Goal: Information Seeking & Learning: Learn about a topic

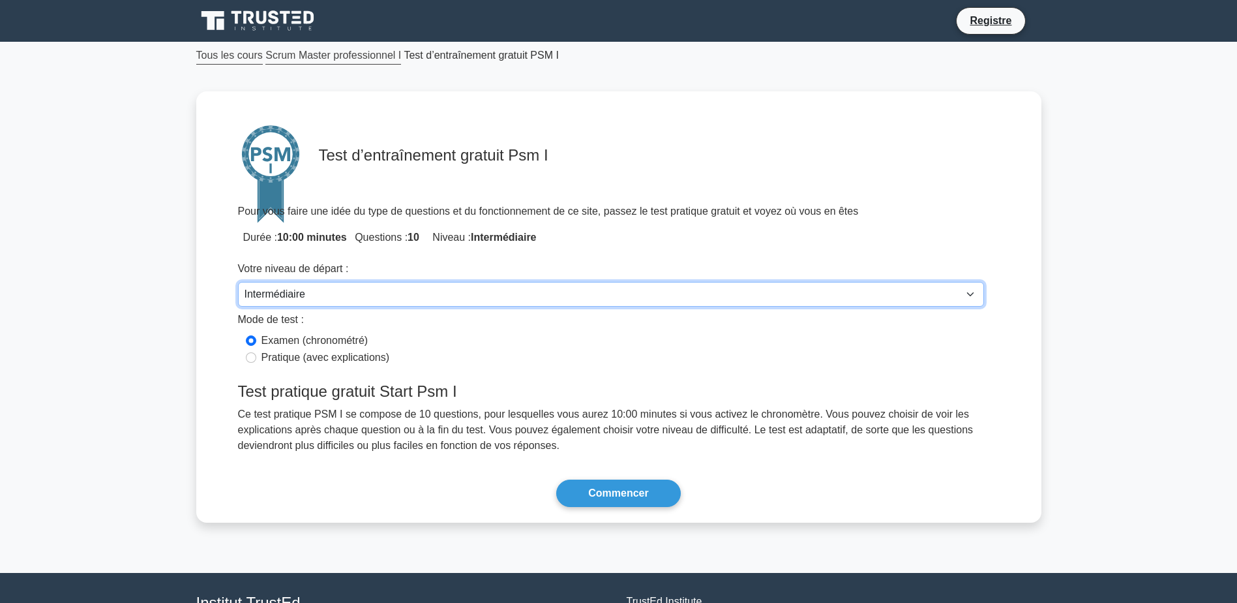
click at [970, 291] on select "Débutant Intermédiaire Expert" at bounding box center [611, 294] width 746 height 25
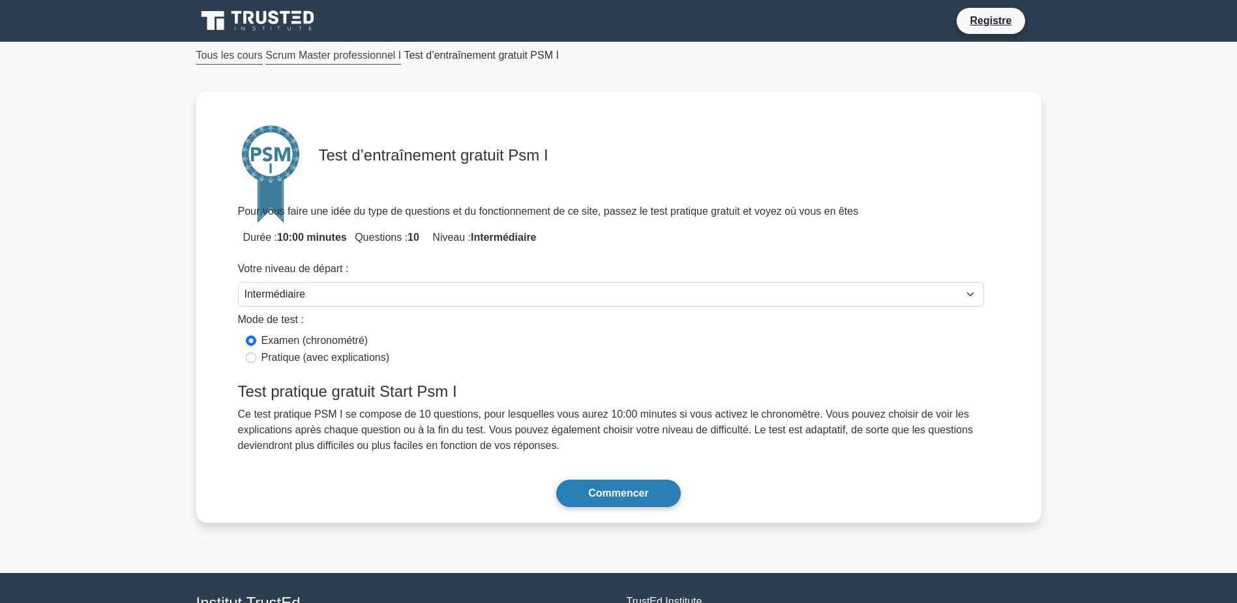
click at [637, 495] on button "Commencer" at bounding box center [618, 492] width 124 height 27
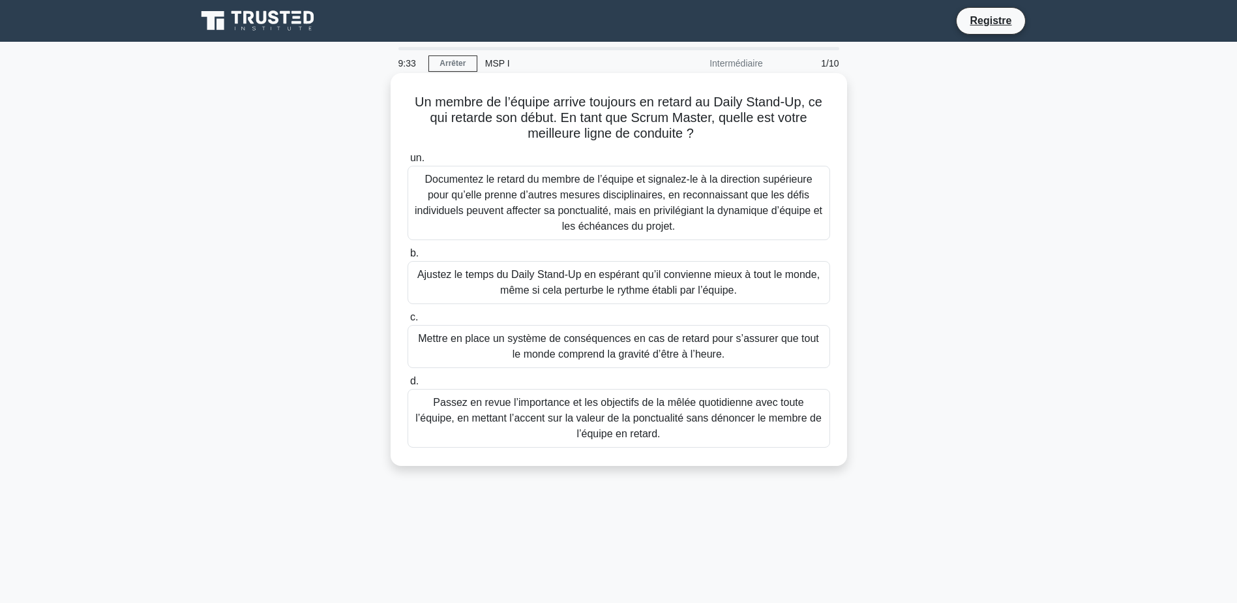
click at [769, 416] on div "Passez en revue l’importance et les objectifs de la mêlée quotidienne avec tout…" at bounding box center [619, 418] width 423 height 59
click at [408, 385] on input "d. Passez en revue l’importance et les objectifs de la mêlée quotidienne avec t…" at bounding box center [408, 381] width 0 height 8
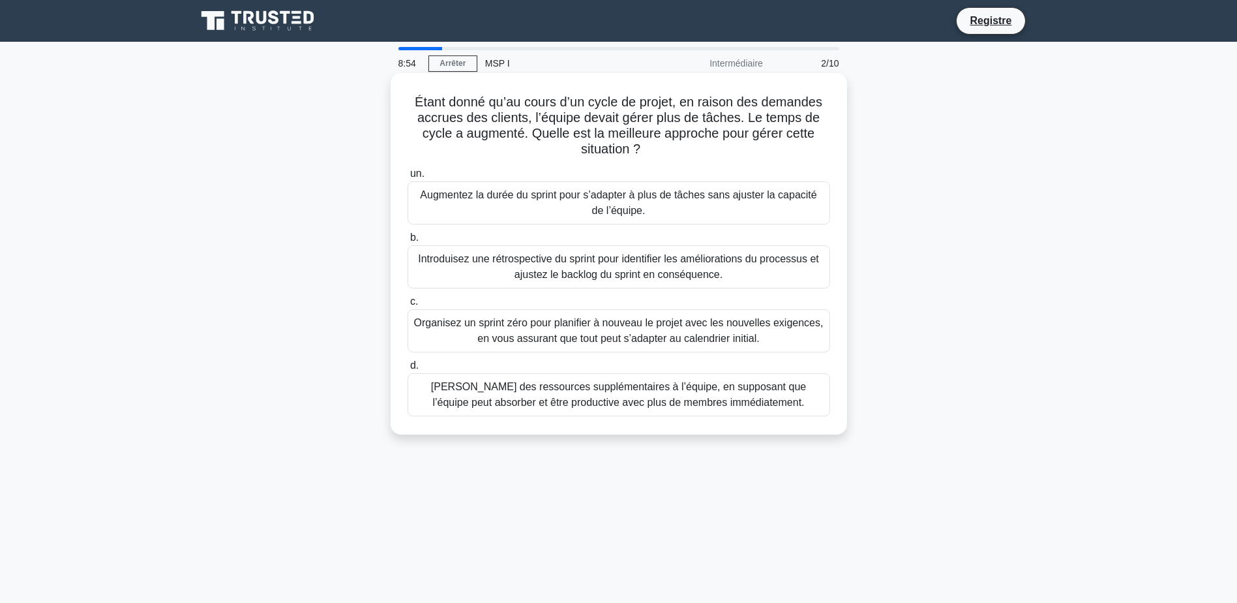
click at [726, 267] on div "Introduisez une rétrospective du sprint pour identifier les améliorations du pr…" at bounding box center [619, 266] width 423 height 43
click at [408, 242] on input "b. Introduisez une rétrospective du sprint pour identifier les améliorations du…" at bounding box center [408, 237] width 0 height 8
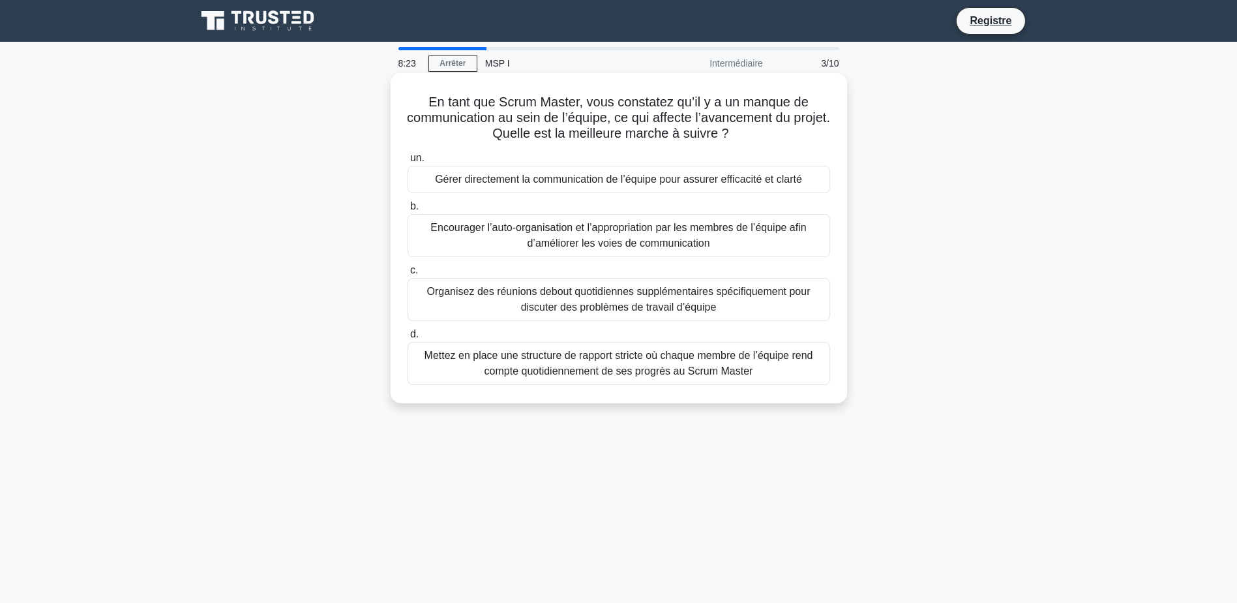
click at [763, 240] on div "Encourager l’auto-organisation et l’appropriation par les membres de l’équipe a…" at bounding box center [619, 235] width 423 height 43
click at [408, 211] on input "b. Encourager l’auto-organisation et l’appropriation par les membres de l’équip…" at bounding box center [408, 206] width 0 height 8
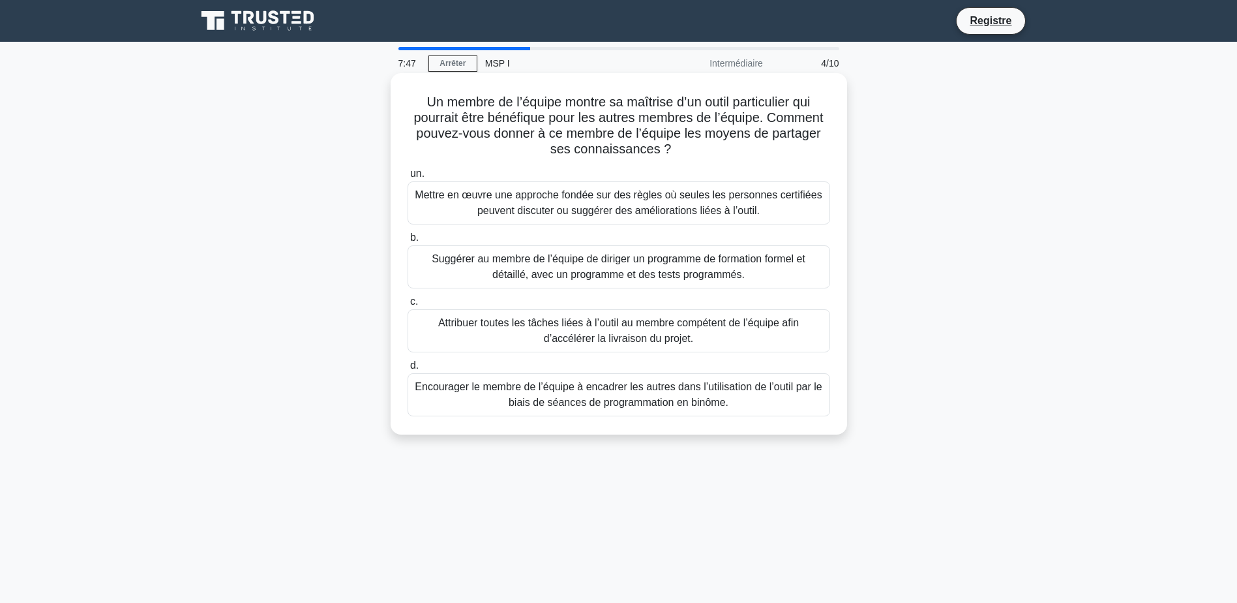
click at [794, 403] on div "Encourager le membre de l’équipe à encadrer les autres dans l’utilisation de l’…" at bounding box center [619, 394] width 423 height 43
click at [408, 370] on input "d. Encourager le membre de l’équipe à encadrer les autres dans l’utilisation de…" at bounding box center [408, 365] width 0 height 8
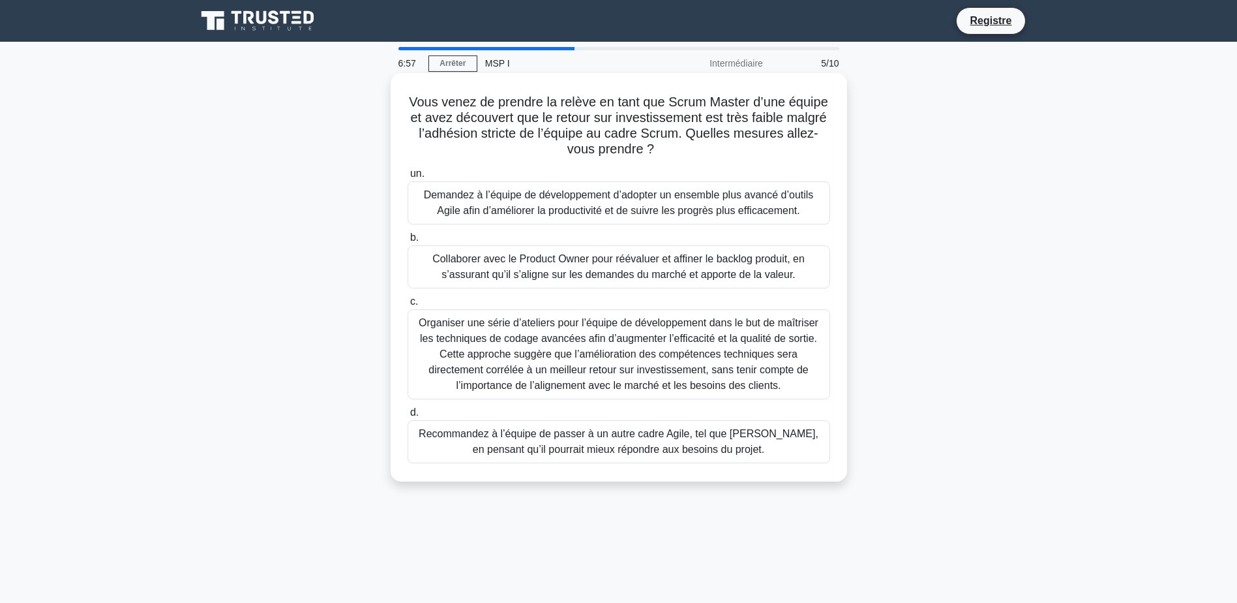
click at [798, 266] on div "Collaborer avec le Product Owner pour réévaluer et affiner le backlog produit, …" at bounding box center [619, 266] width 423 height 43
click at [408, 242] on input "b. Collaborer avec le Product Owner pour réévaluer et affiner le backlog produi…" at bounding box center [408, 237] width 0 height 8
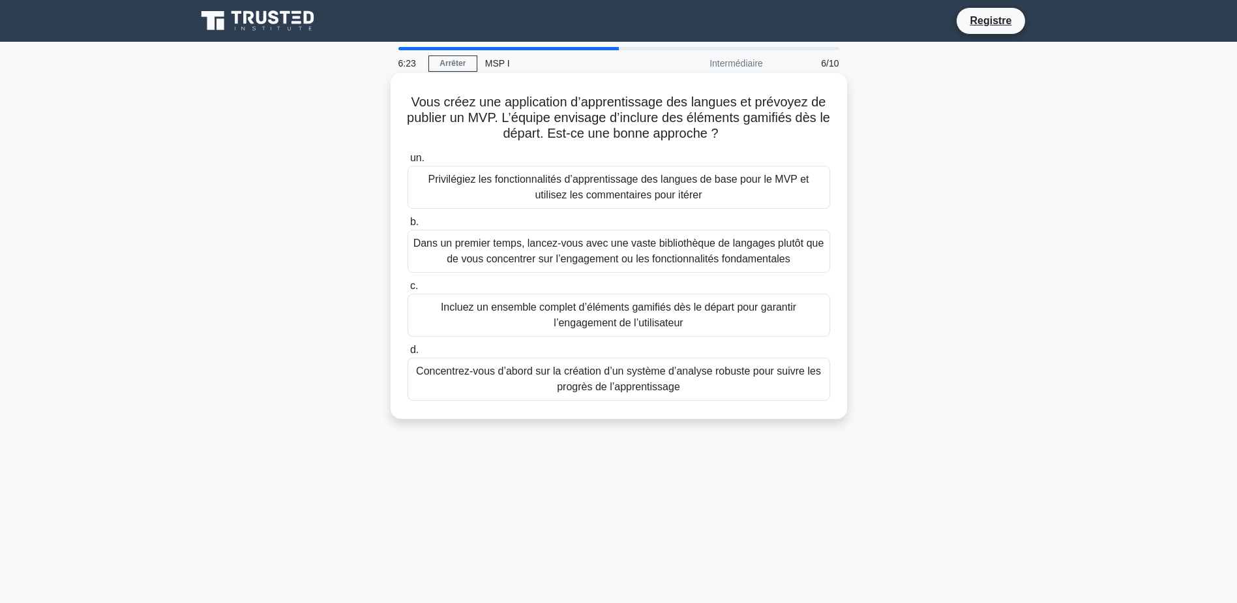
click at [715, 188] on div "Privilégiez les fonctionnalités d’apprentissage des langues de base pour le MVP…" at bounding box center [619, 187] width 423 height 43
click at [408, 162] on input "un. Privilégiez les fonctionnalités d’apprentissage des langues de base pour le…" at bounding box center [408, 158] width 0 height 8
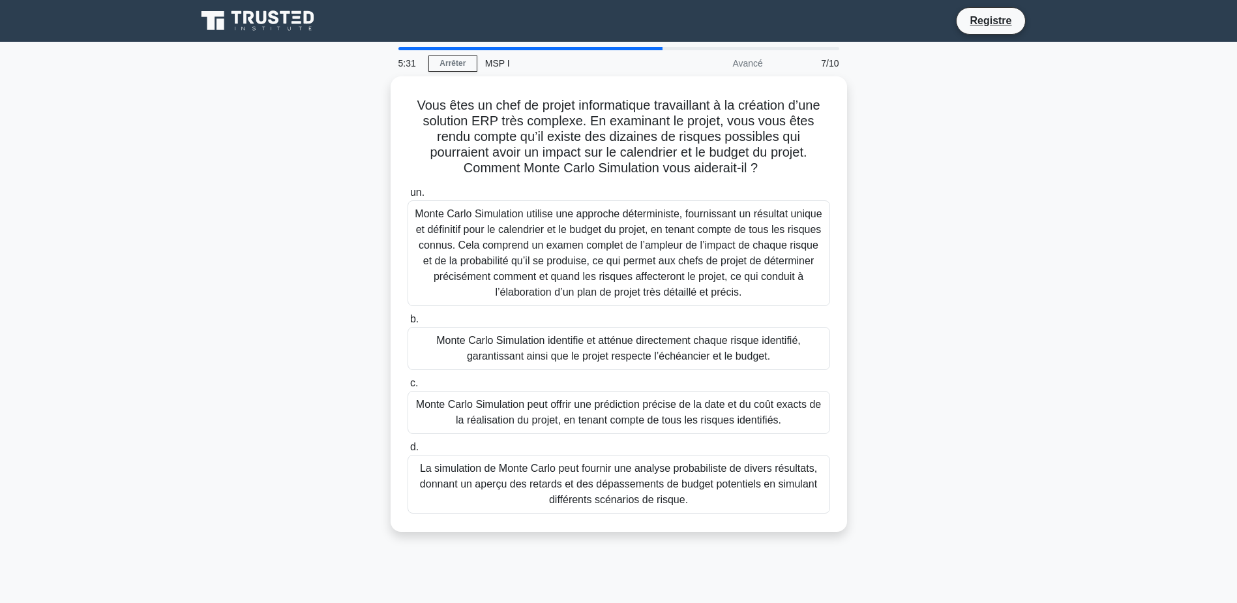
click at [760, 471] on div "La simulation de Monte Carlo peut fournir une analyse probabiliste de divers ré…" at bounding box center [619, 483] width 423 height 59
click at [408, 451] on input "d. La simulation de Monte Carlo peut fournir une analyse probabiliste de divers…" at bounding box center [408, 447] width 0 height 8
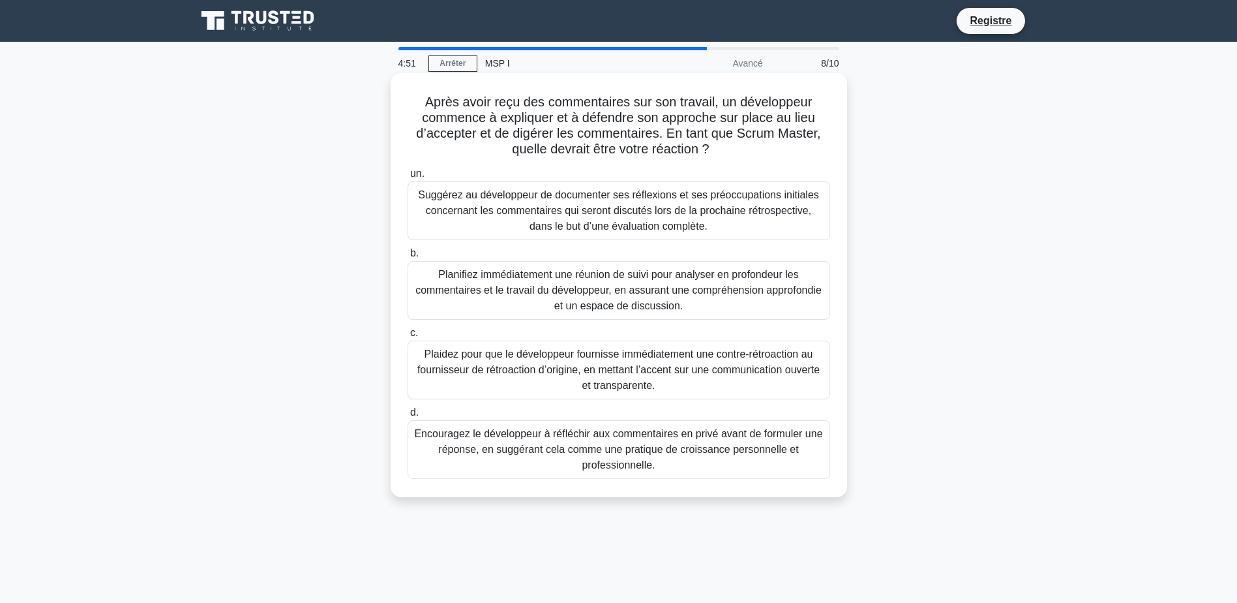
click at [777, 465] on div "Encouragez le développeur à réfléchir aux commentaires en privé avant de formul…" at bounding box center [619, 449] width 423 height 59
click at [408, 417] on input "d. Encouragez le développeur à réfléchir aux commentaires en privé avant de for…" at bounding box center [408, 412] width 0 height 8
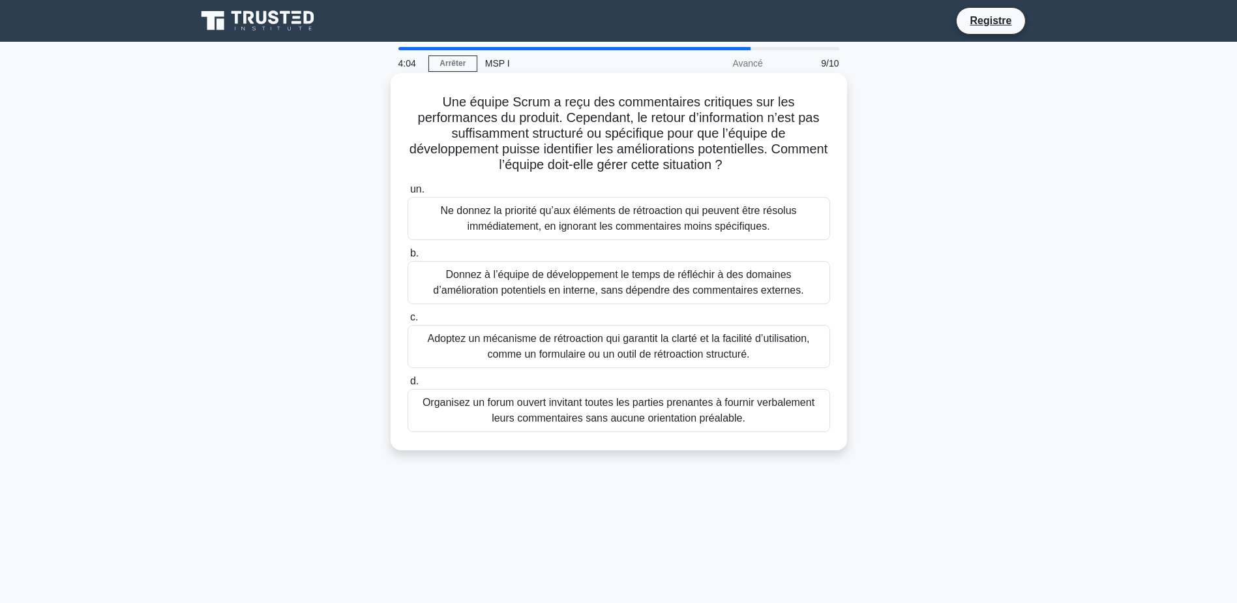
click at [742, 352] on div "Adoptez un mécanisme de rétroaction qui garantit la clarté et la facilité d’uti…" at bounding box center [619, 346] width 423 height 43
click at [408, 321] on input "c. Adoptez un mécanisme de rétroaction qui garantit la clarté et la facilité d’…" at bounding box center [408, 317] width 0 height 8
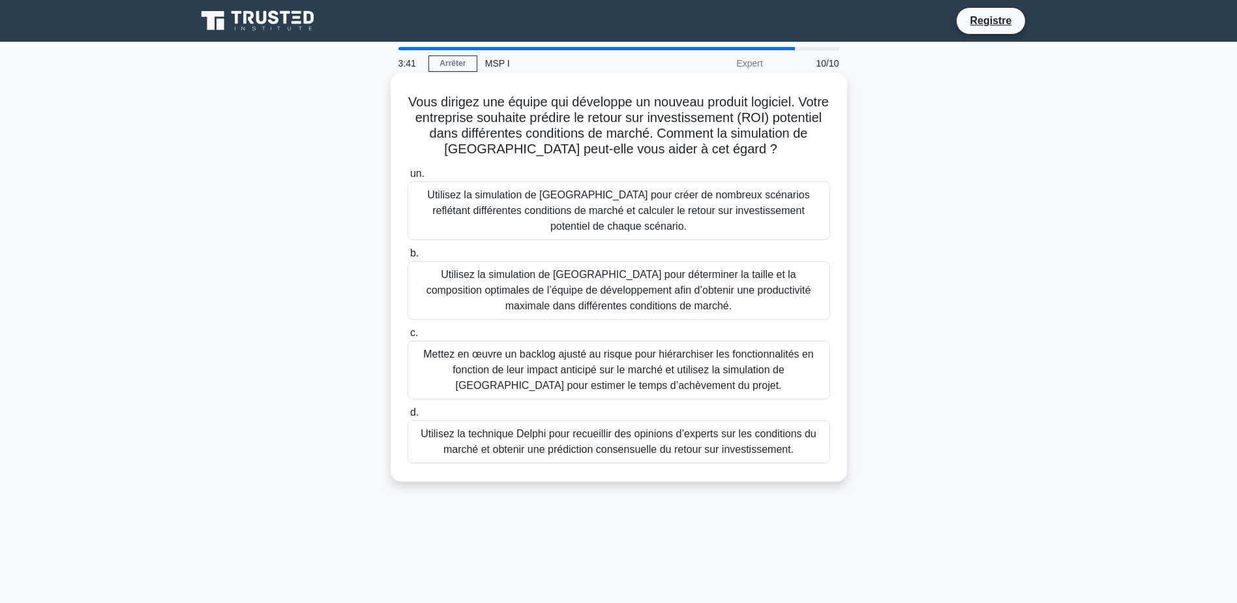
click at [747, 222] on div "Utilisez la simulation de Monte Carlo pour créer de nombreux scénarios reflétan…" at bounding box center [619, 210] width 423 height 59
click at [408, 178] on input "un. Utilisez la simulation de Monte Carlo pour créer de nombreux scénarios refl…" at bounding box center [408, 174] width 0 height 8
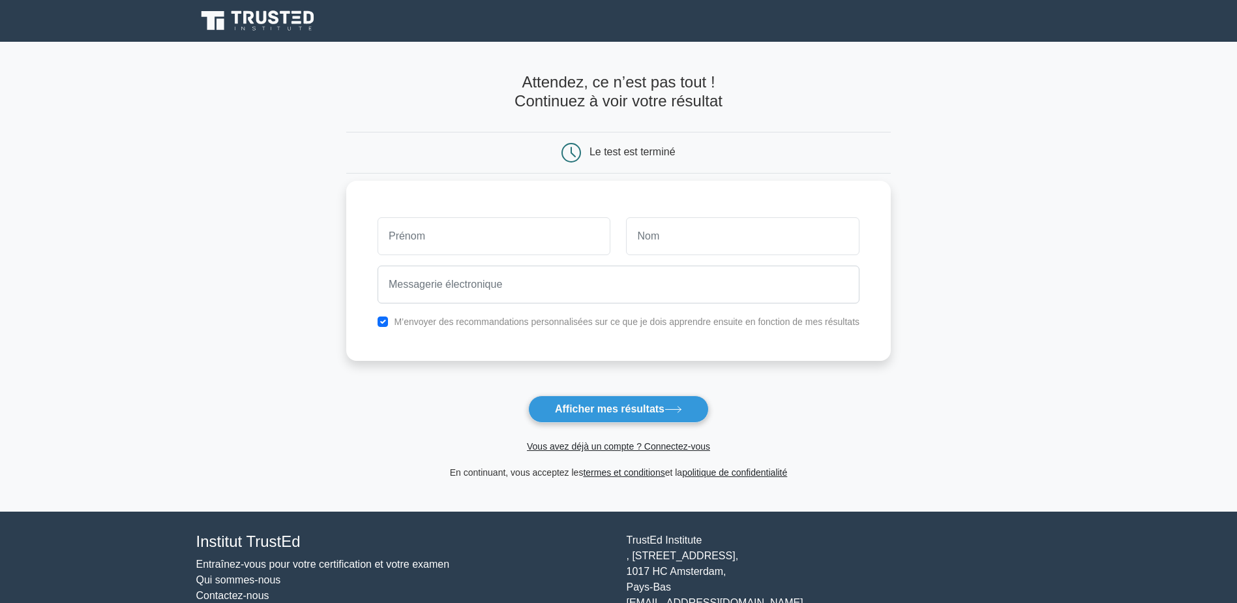
click at [539, 246] on input "text" at bounding box center [494, 236] width 233 height 38
click at [535, 250] on input "text" at bounding box center [494, 236] width 233 height 38
type input "[PERSON_NAME]"
click at [686, 235] on input "text" at bounding box center [742, 236] width 233 height 38
type input "Kodjo"
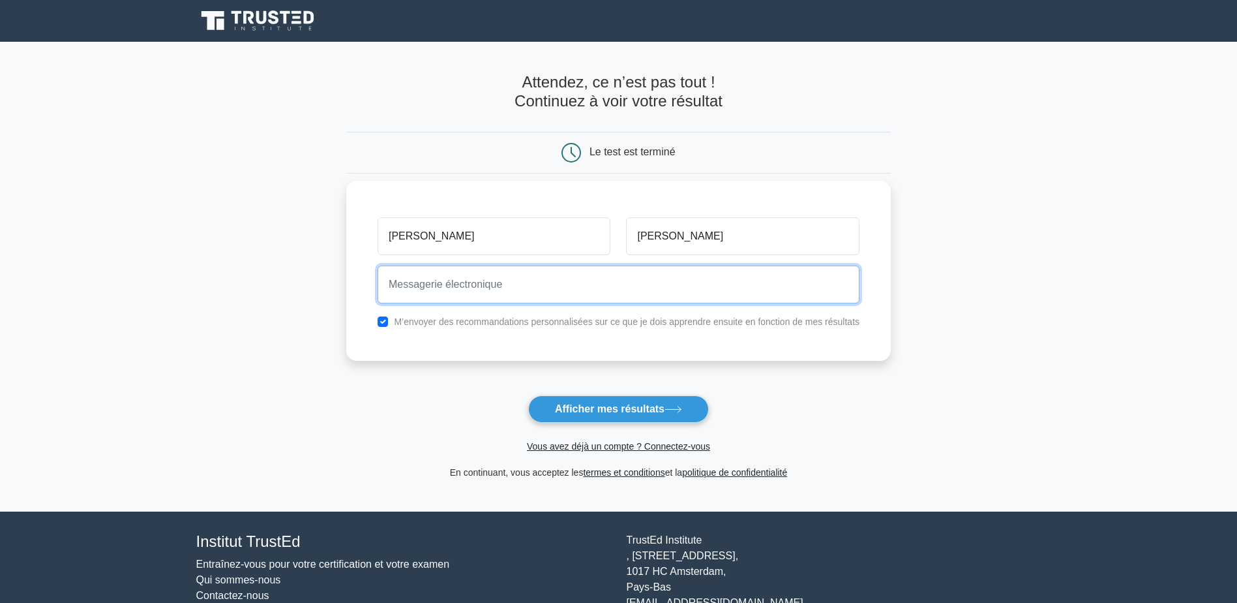
click at [569, 283] on input "email" at bounding box center [619, 284] width 482 height 38
type input "marcflorent2@gmail.com"
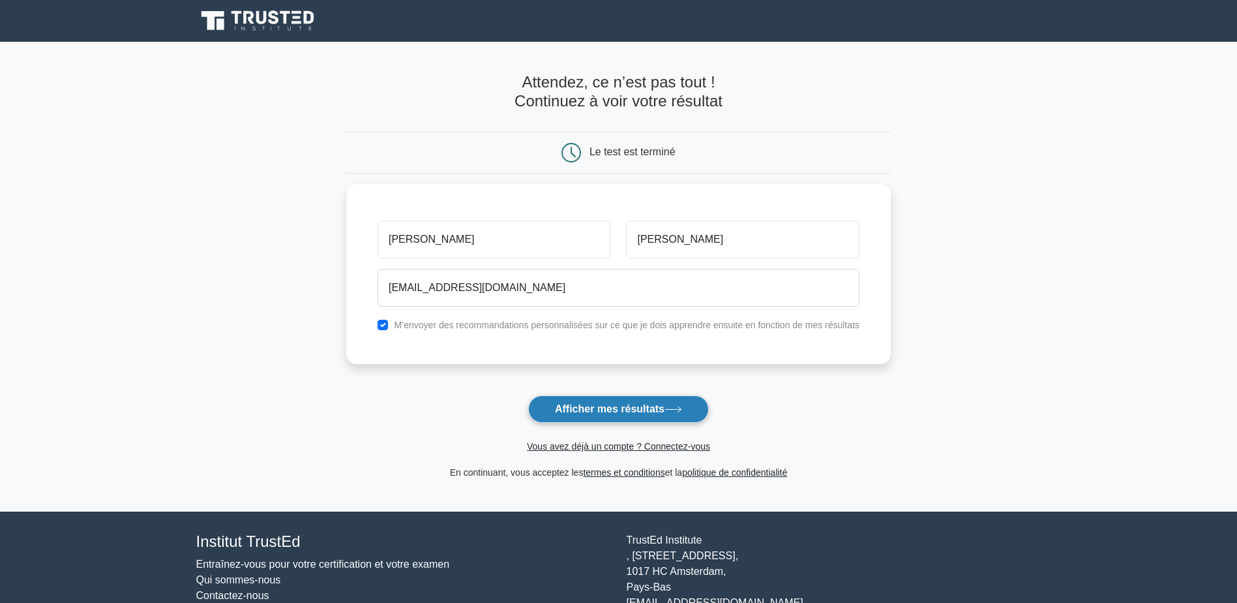
click at [643, 413] on font "Afficher mes résultats" at bounding box center [610, 408] width 110 height 11
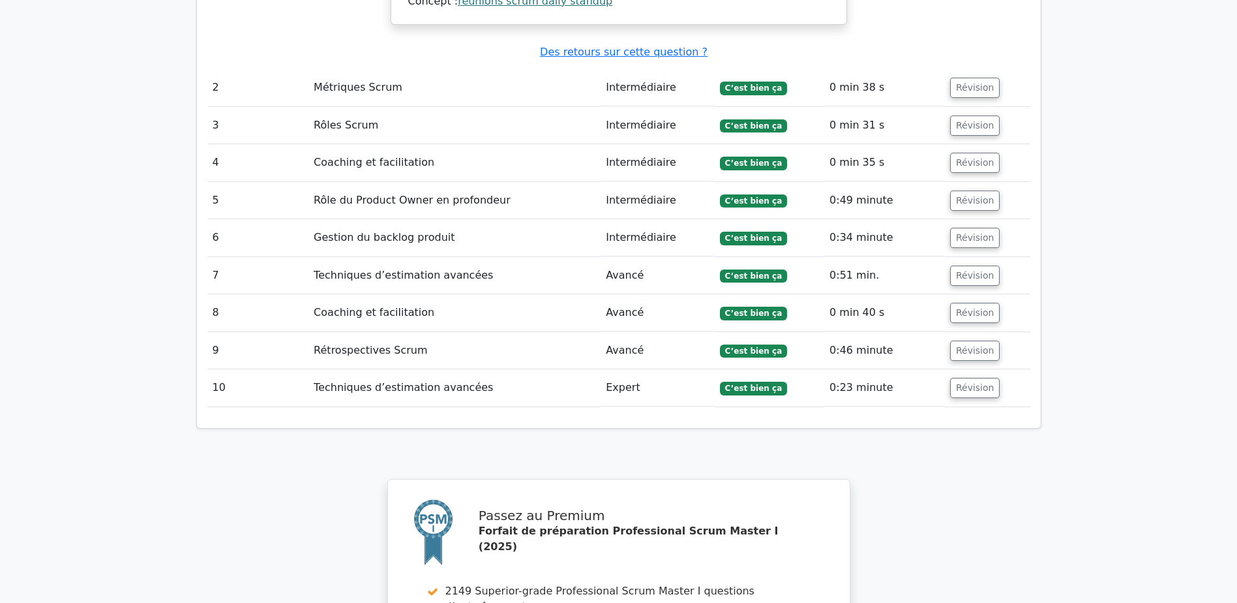
scroll to position [1758, 0]
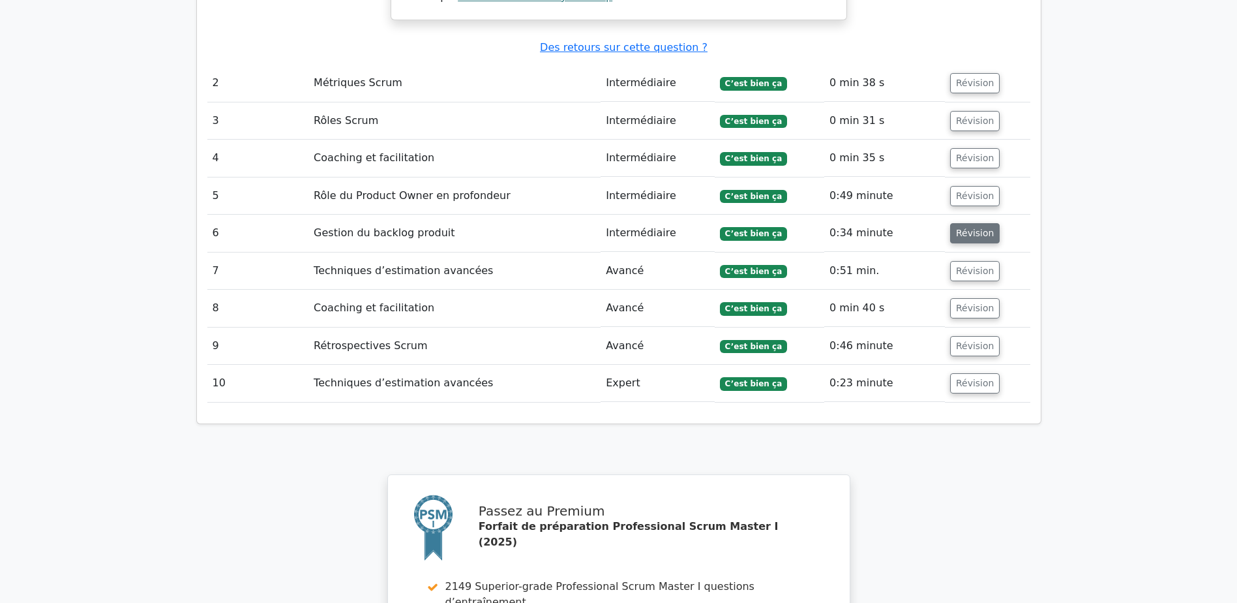
click at [974, 223] on button "Révision" at bounding box center [975, 233] width 50 height 20
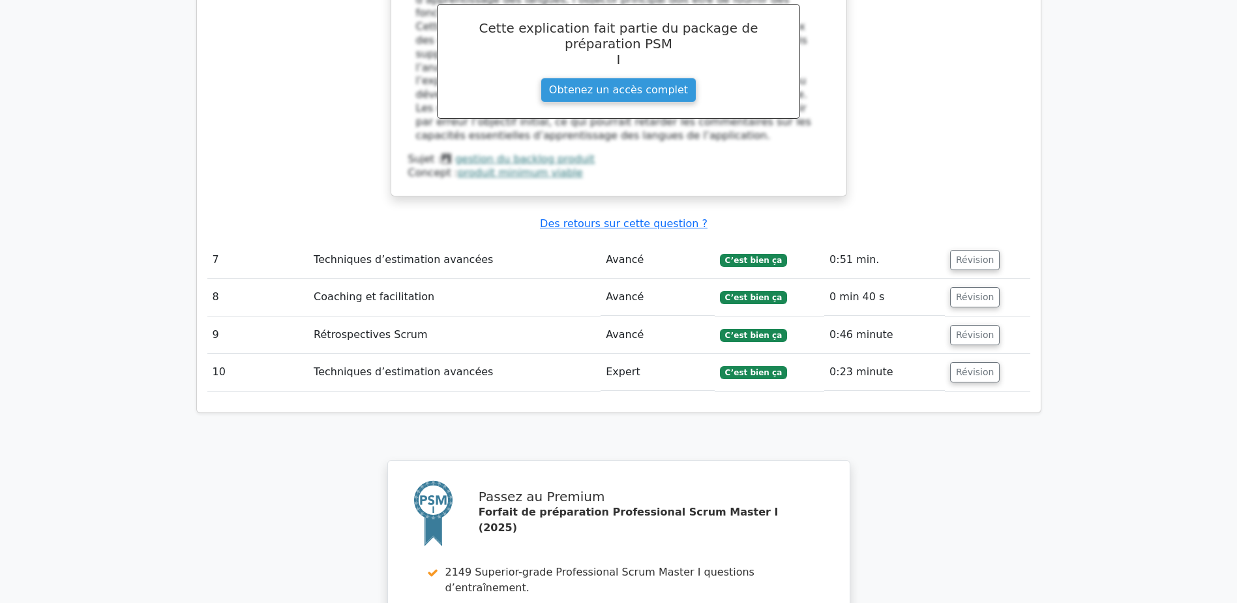
scroll to position [2410, 0]
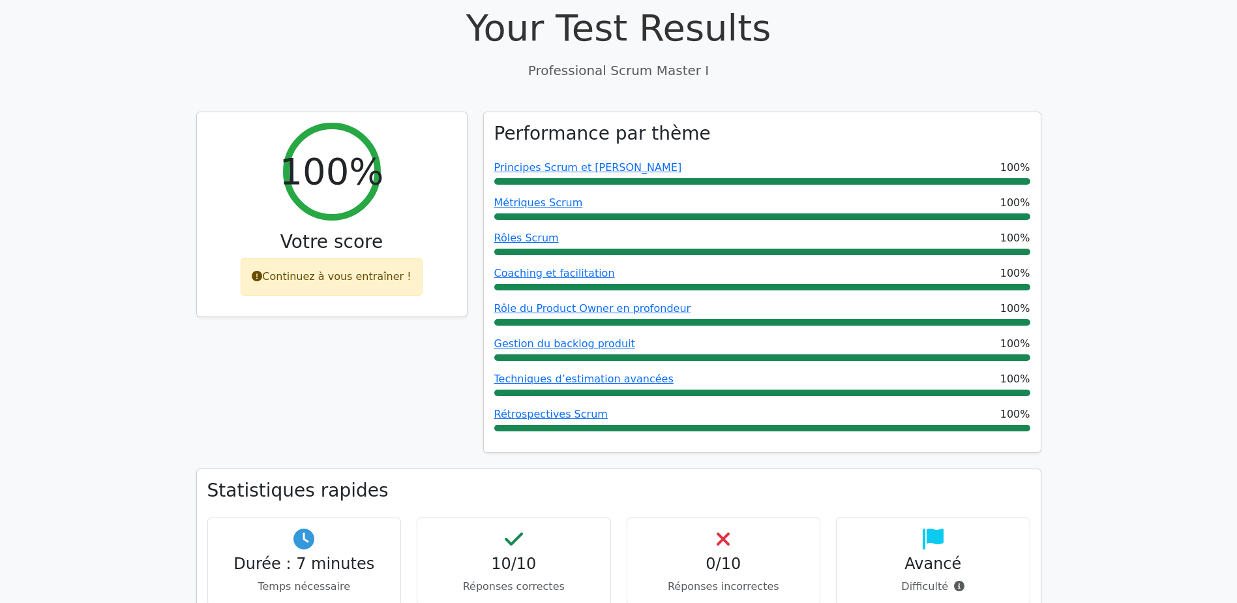
scroll to position [431, 0]
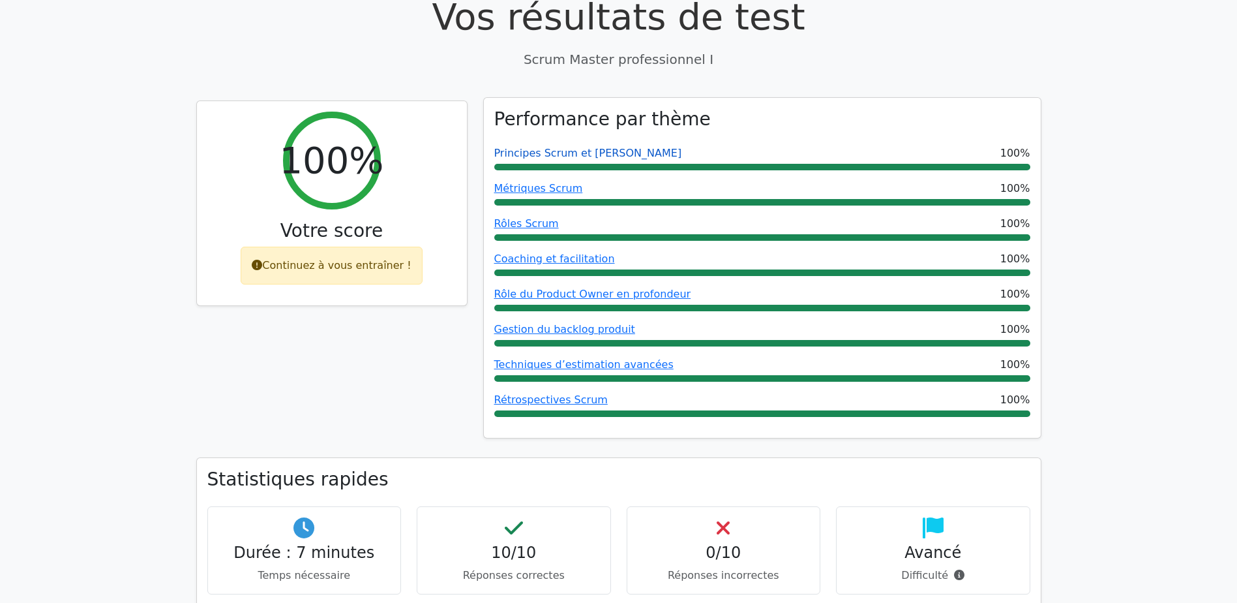
click at [569, 147] on link "Principes Scrum et [PERSON_NAME]" at bounding box center [588, 153] width 188 height 12
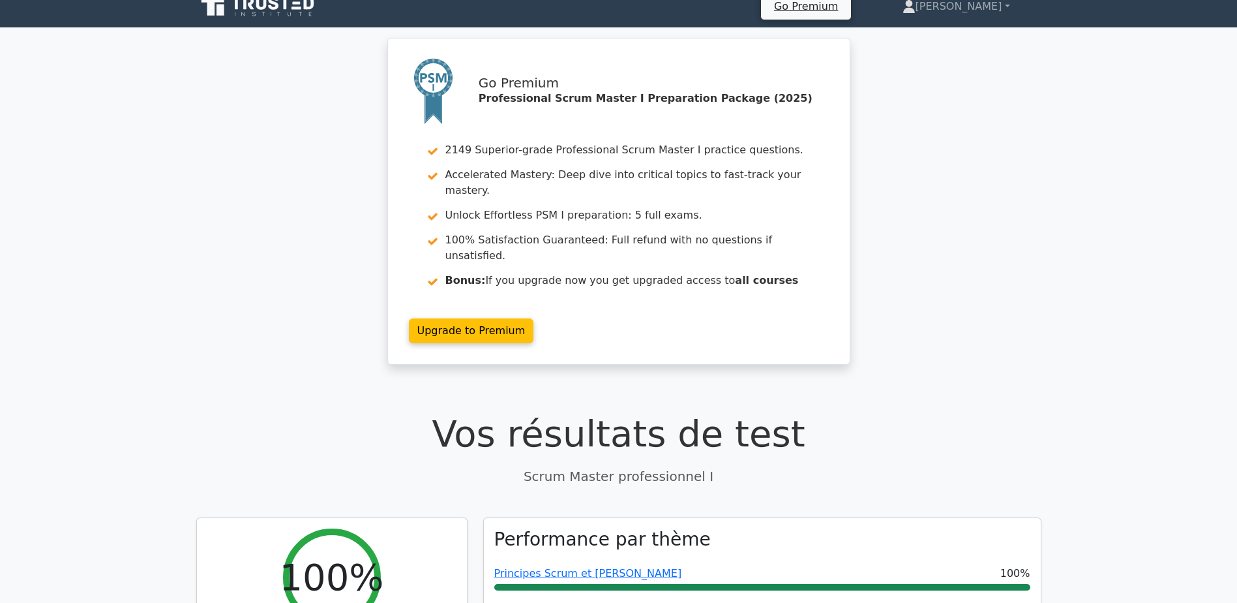
scroll to position [0, 0]
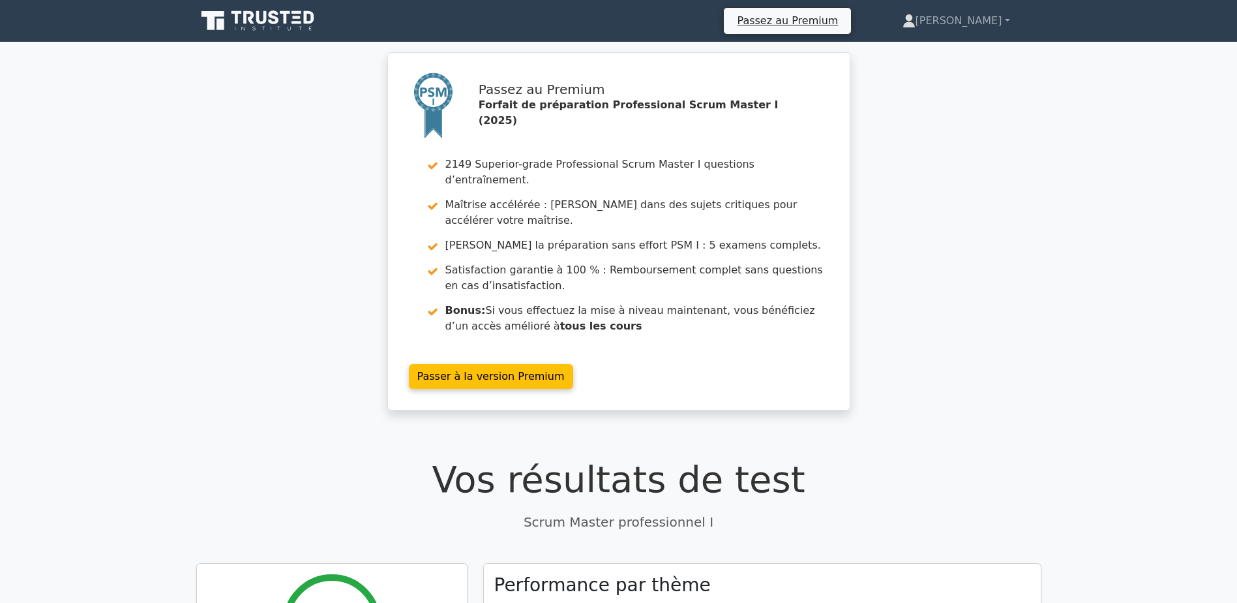
drag, startPoint x: 289, startPoint y: 20, endPoint x: 296, endPoint y: 25, distance: 8.9
click at [289, 20] on icon at bounding box center [258, 20] width 125 height 25
